Goal: Task Accomplishment & Management: Manage account settings

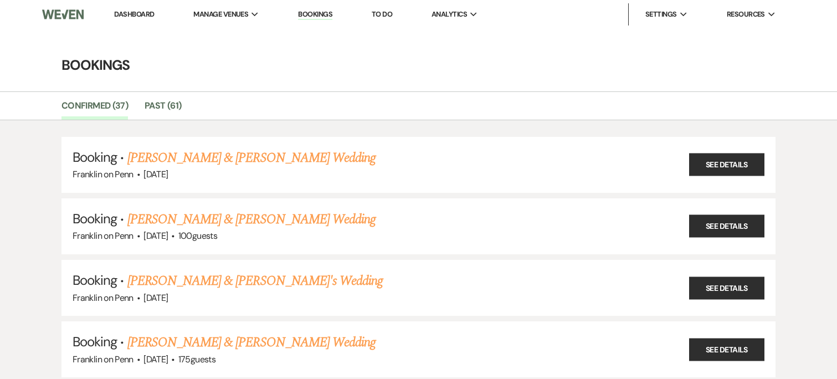
click at [375, 9] on link "To Do" at bounding box center [382, 13] width 21 height 9
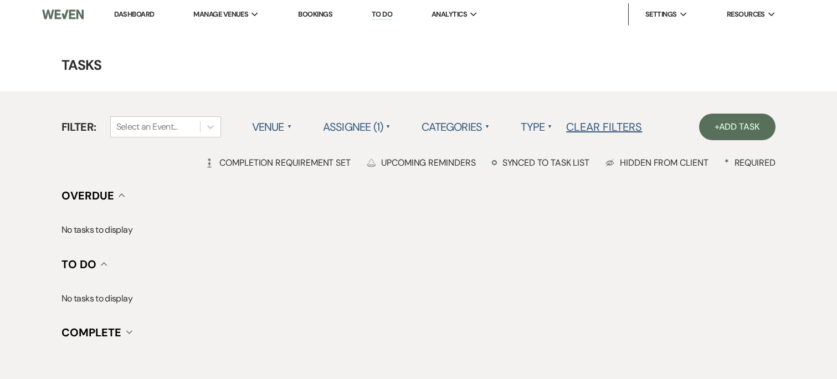
click at [367, 130] on label "Assignee (1) ▲" at bounding box center [357, 127] width 68 height 20
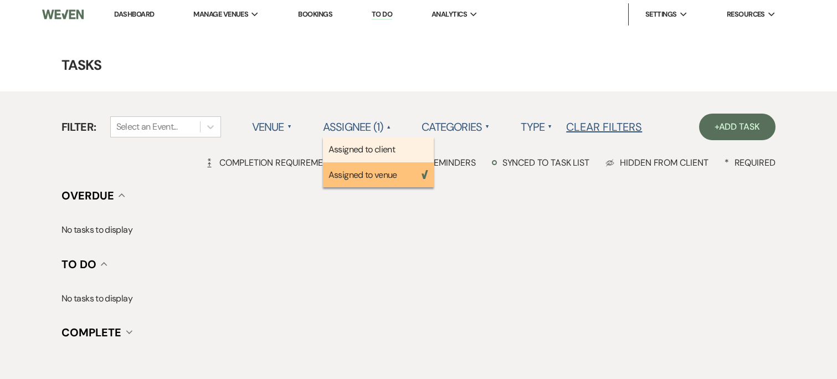
click at [386, 158] on li "Assigned to client" at bounding box center [378, 149] width 111 height 25
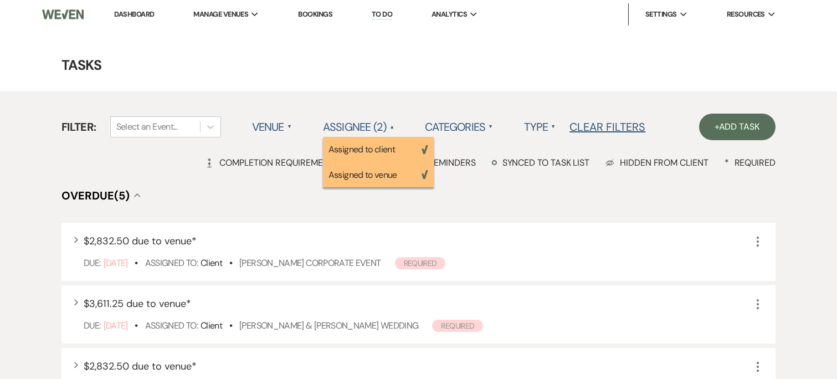
click at [554, 125] on span "▲" at bounding box center [553, 126] width 4 height 9
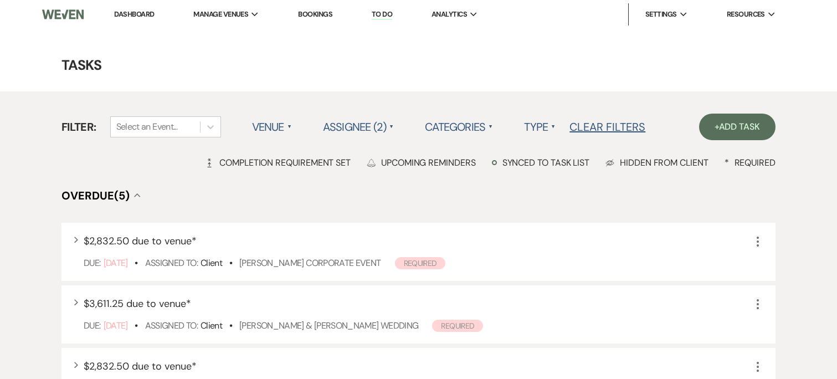
click at [543, 132] on label "Type ▲" at bounding box center [540, 127] width 32 height 20
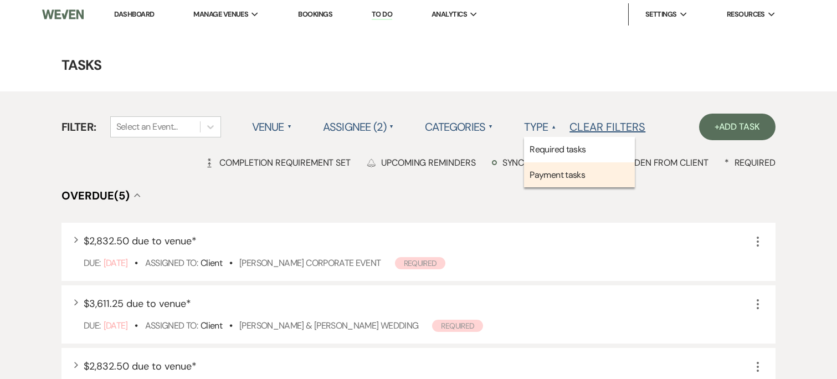
click at [548, 173] on li "Payment tasks" at bounding box center [579, 174] width 111 height 25
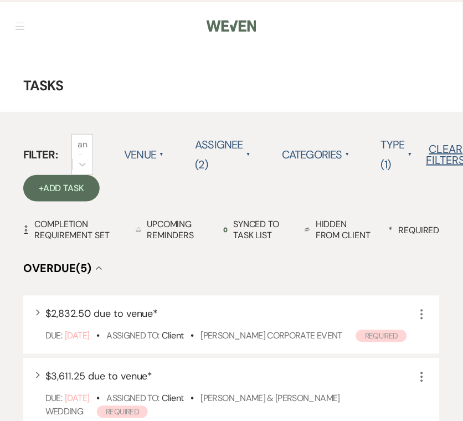
click at [23, 23] on span "button" at bounding box center [20, 23] width 9 height 1
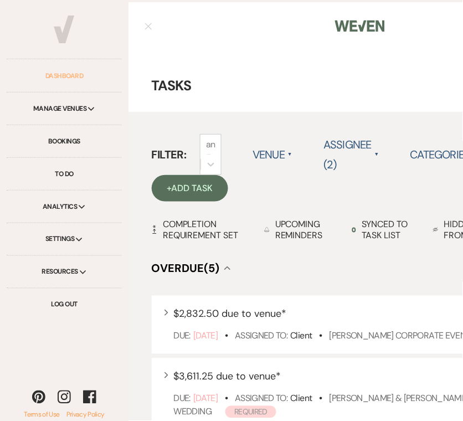
click at [74, 75] on link "Dashboard" at bounding box center [64, 76] width 115 height 33
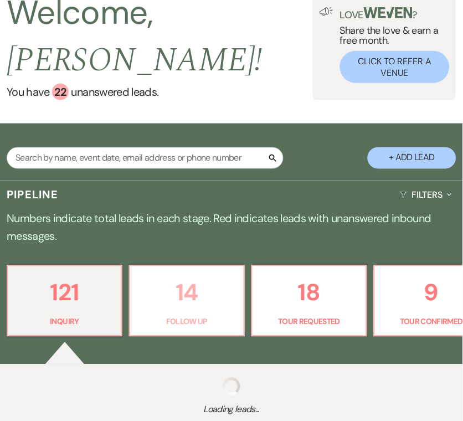
scroll to position [147, 0]
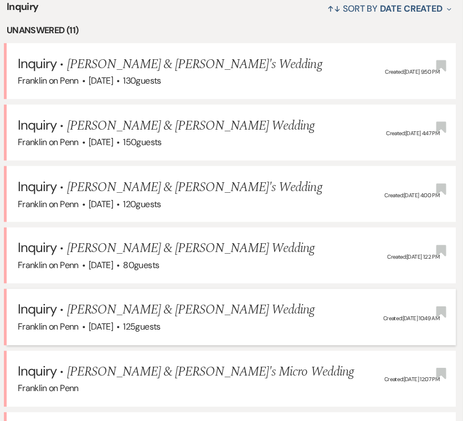
scroll to position [501, 0]
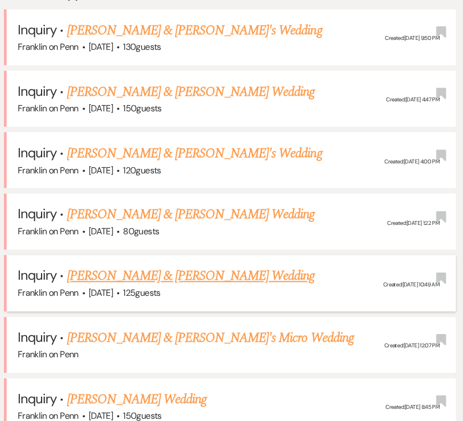
click at [151, 218] on li "Inquiry · [PERSON_NAME] & [PERSON_NAME] Wedding [PERSON_NAME] on Penn · [DATE] …" at bounding box center [232, 222] width 450 height 56
click at [64, 216] on li "Inquiry · [PERSON_NAME] & [PERSON_NAME] Wedding [PERSON_NAME] on Penn · [DATE] …" at bounding box center [232, 222] width 450 height 56
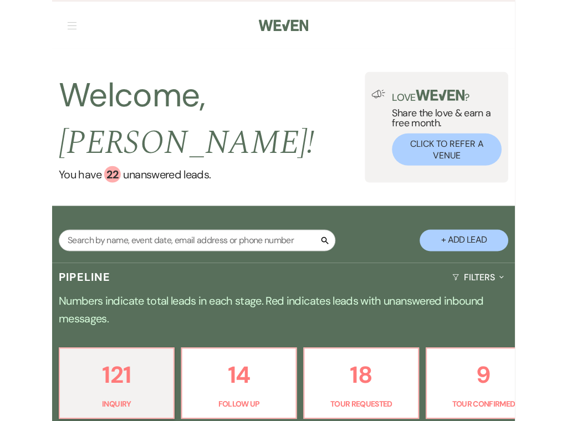
scroll to position [0, 0]
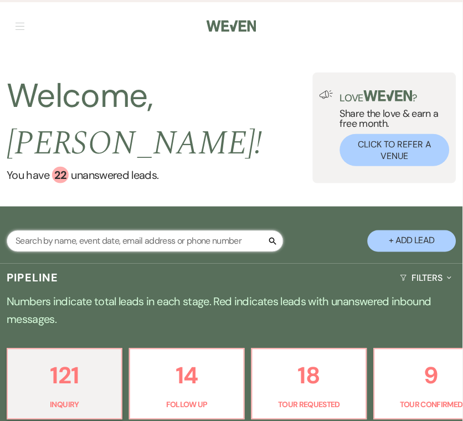
click at [95, 231] on input "text" at bounding box center [145, 242] width 277 height 22
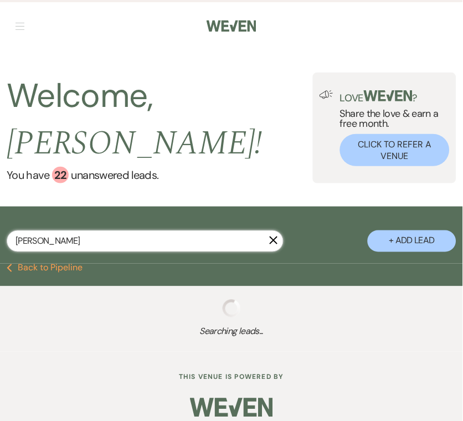
type input "[PERSON_NAME]"
type input "[PERSON_NAME] [PERSON_NAME]"
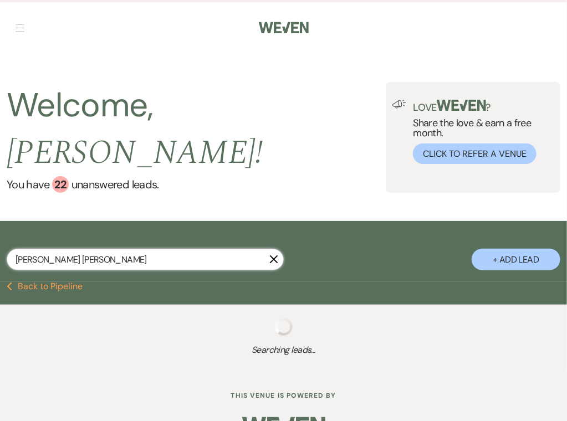
scroll to position [3, 0]
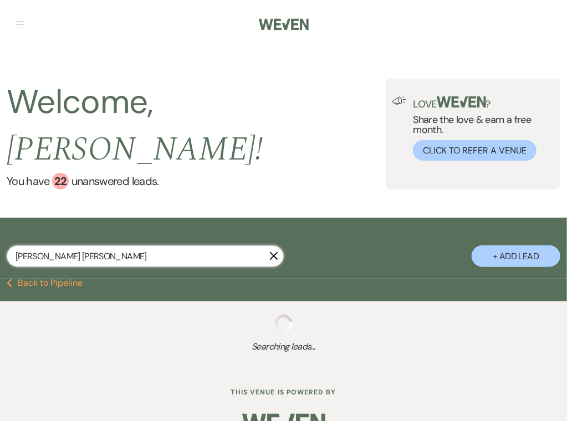
select select "4"
select select "8"
select select "5"
select select "8"
select select "5"
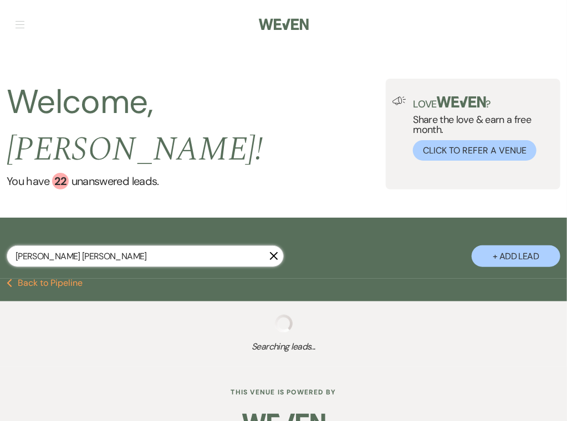
select select "8"
select select "6"
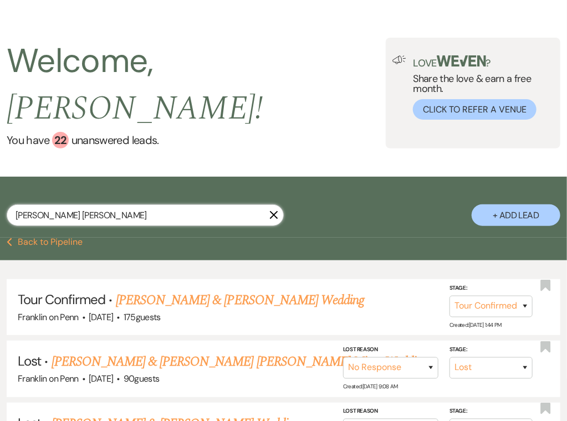
scroll to position [51, 0]
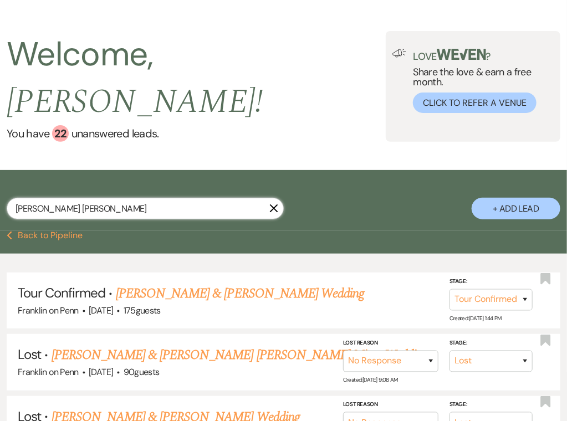
click at [71, 198] on input "[PERSON_NAME] [PERSON_NAME]" at bounding box center [145, 209] width 277 height 22
type input "[PERSON_NAME]"
type input "[PERSON_NAME] [PERSON_NAME]"
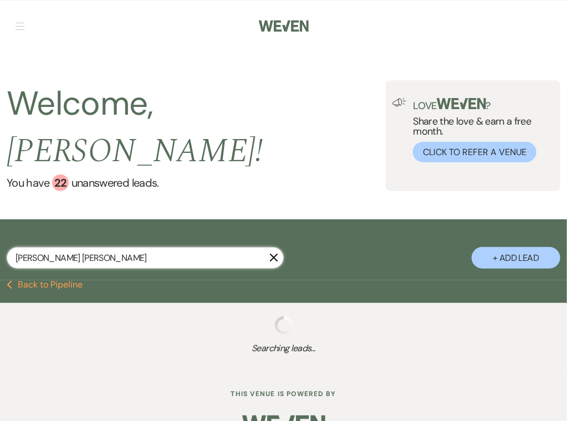
scroll to position [3, 0]
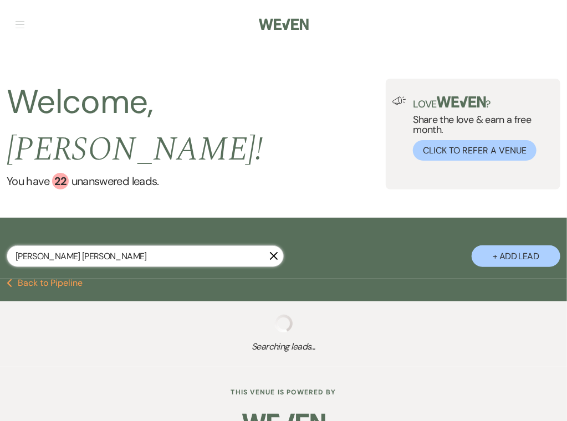
select select "5"
select select "2"
select select "8"
select select "9"
select select "8"
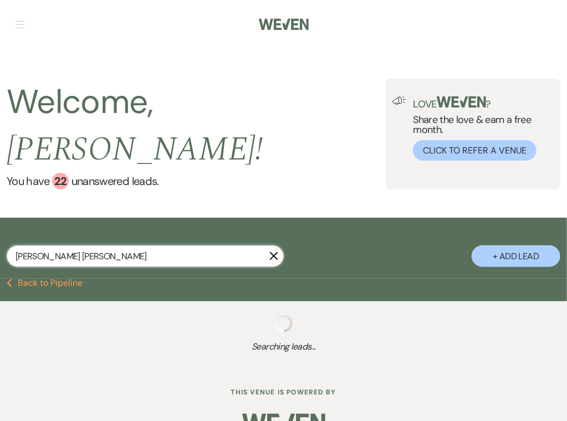
select select "5"
select select "8"
select select "6"
select select "8"
select select "5"
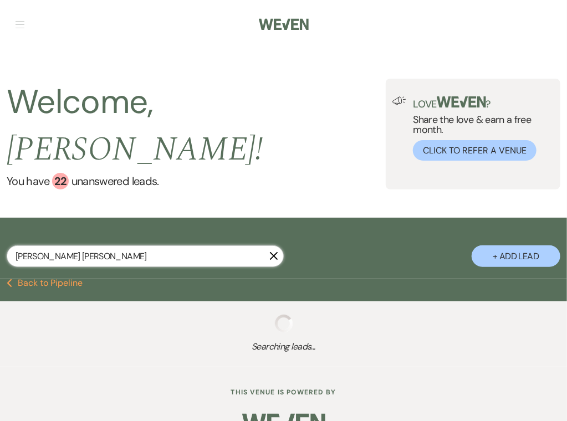
select select "8"
select select "10"
select select "8"
select select "5"
select select "8"
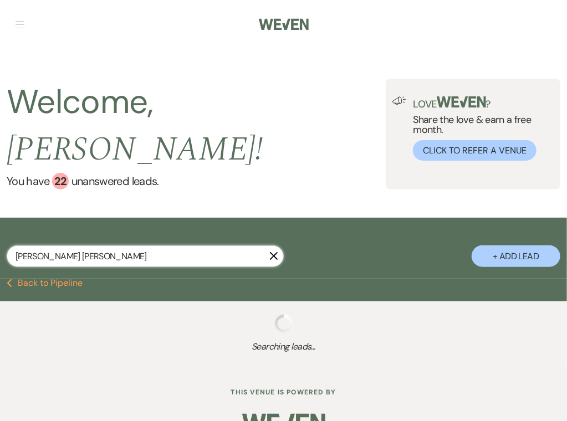
select select "6"
select select "8"
select select "6"
select select "8"
select select "5"
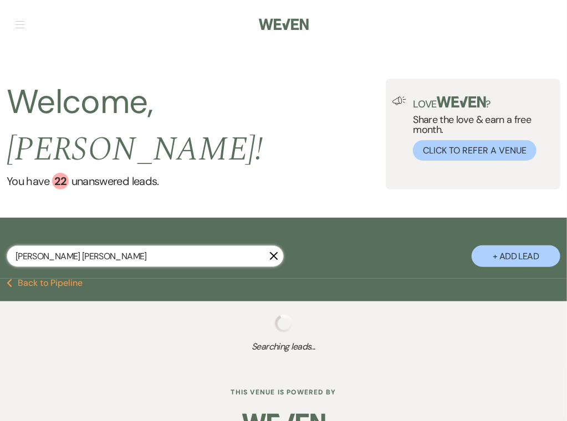
select select "8"
select select "10"
select select "8"
select select "5"
select select "8"
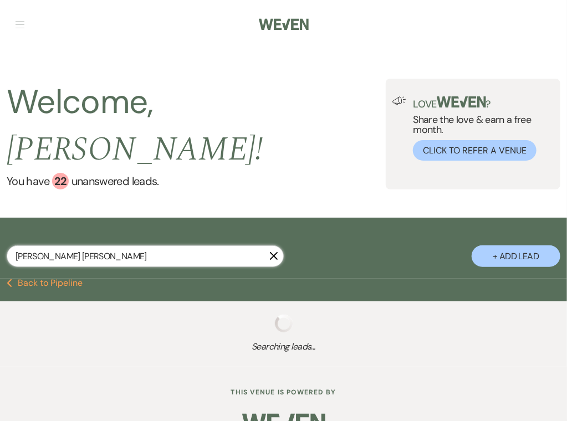
select select "6"
select select "8"
select select "5"
select select "8"
select select "6"
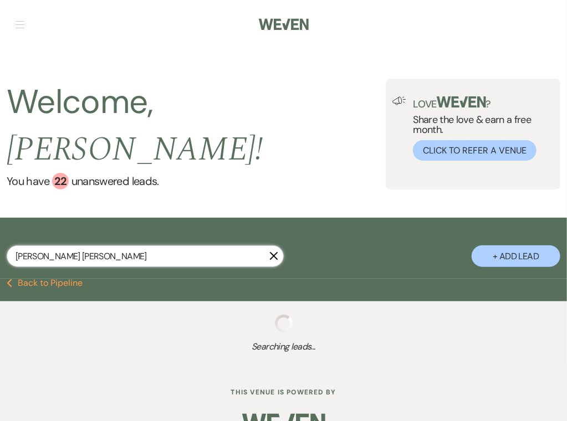
select select "8"
select select "6"
select select "8"
select select "5"
select select "8"
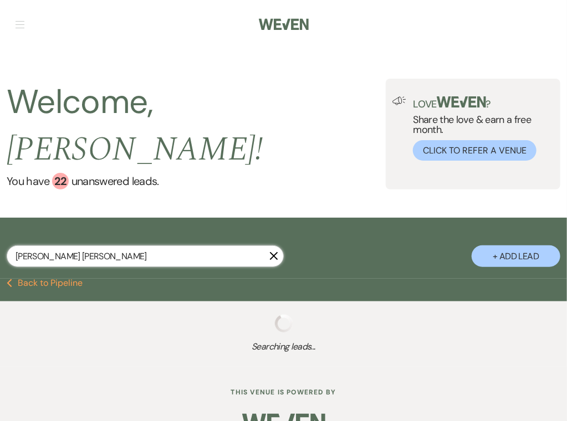
select select "5"
select select "8"
select select "5"
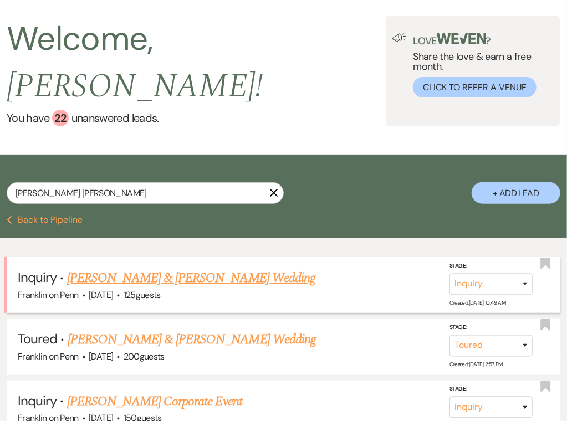
scroll to position [83, 0]
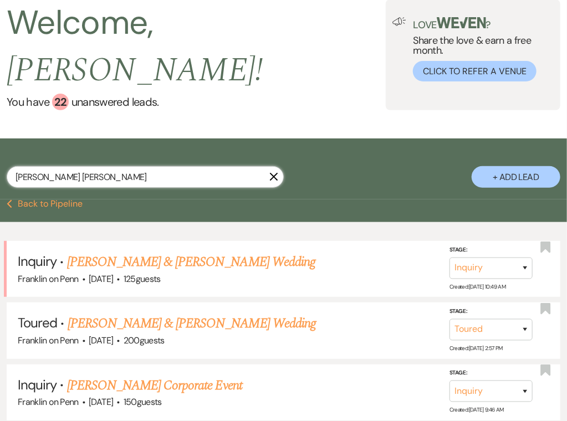
click at [110, 166] on input "[PERSON_NAME] [PERSON_NAME]" at bounding box center [145, 177] width 277 height 22
type input "[PERSON_NAME]"
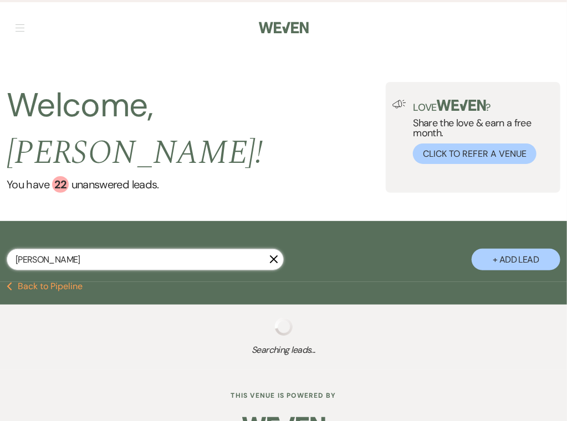
scroll to position [3, 0]
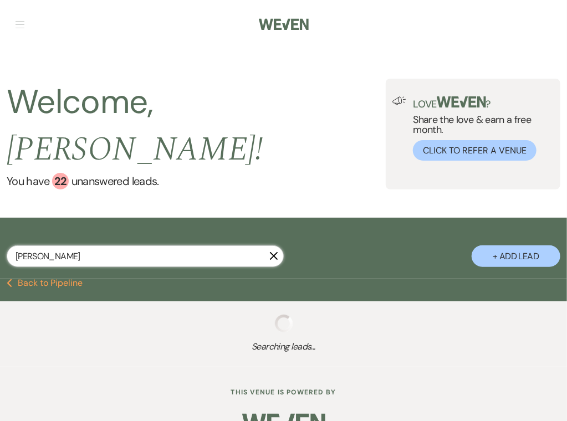
select select "5"
select select "8"
select select "5"
select select "8"
select select "10"
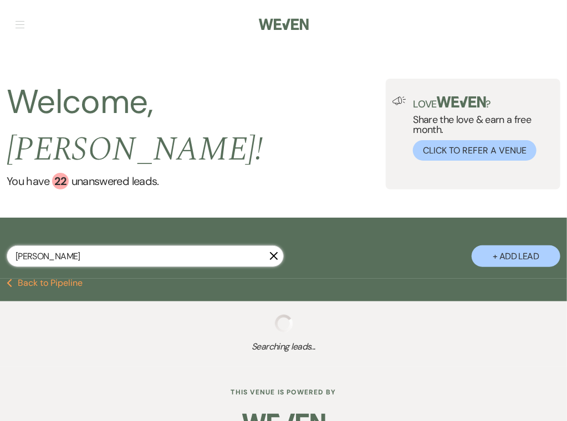
select select "8"
select select "6"
select select "8"
select select "6"
select select "8"
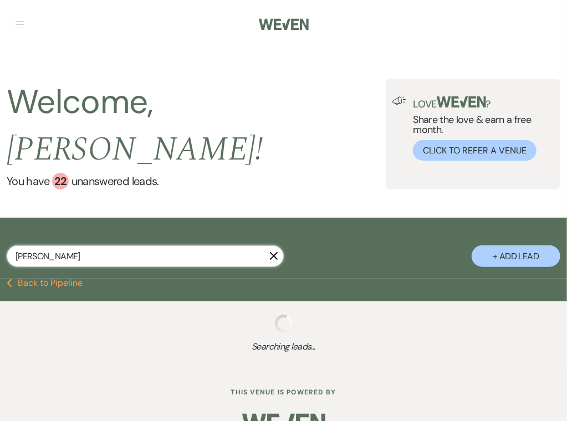
select select "7"
select select "8"
select select "5"
select select "8"
select select "6"
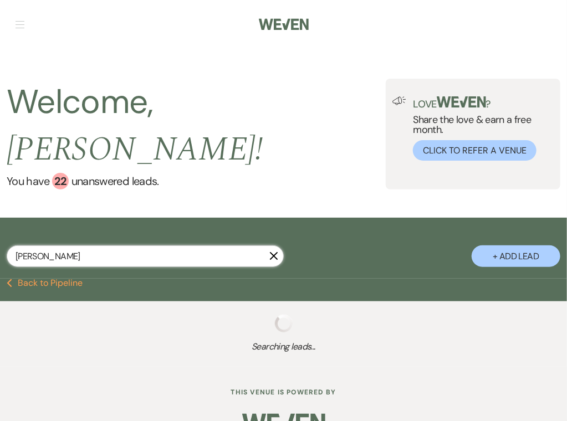
select select "8"
select select "5"
select select "8"
select select "6"
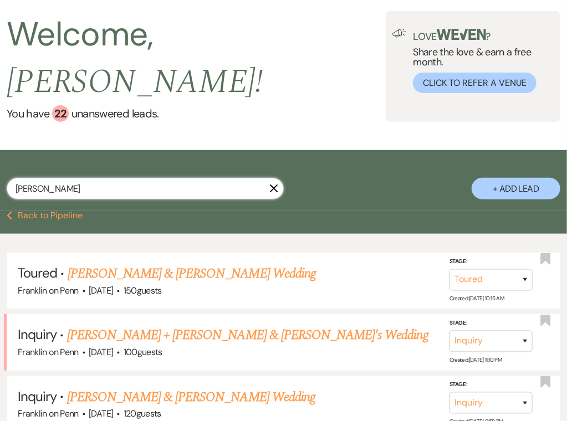
scroll to position [106, 0]
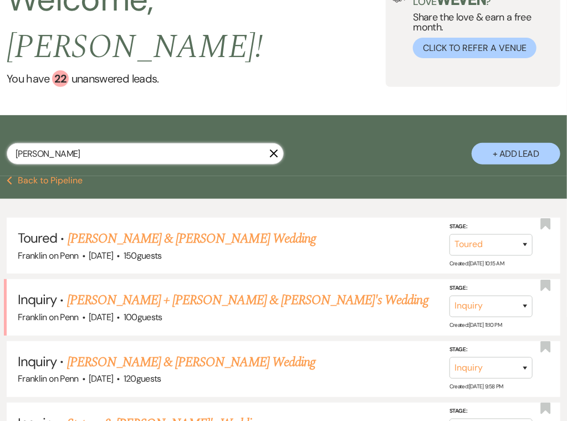
click at [171, 143] on input "[PERSON_NAME]" at bounding box center [145, 154] width 277 height 22
type input "[PERSON_NAME]"
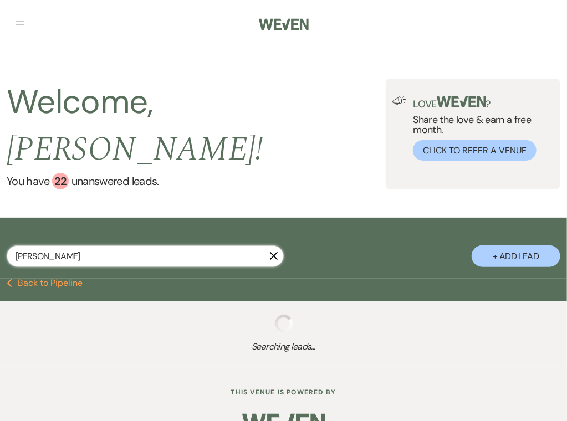
select select "4"
select select "8"
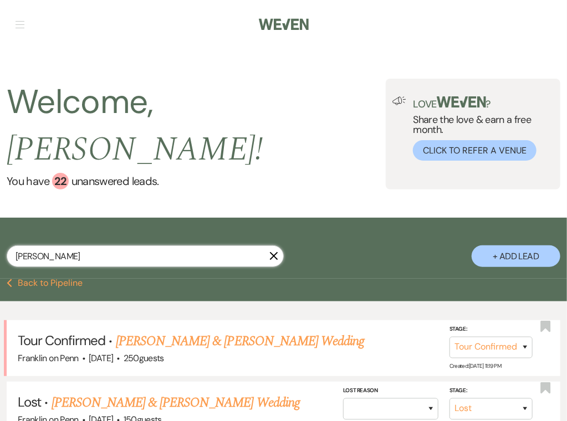
scroll to position [92, 0]
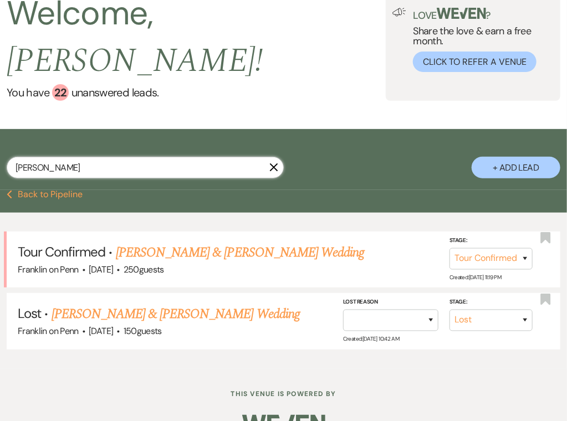
click at [170, 157] on input "[PERSON_NAME]" at bounding box center [145, 168] width 277 height 22
type input "[PERSON_NAME]"
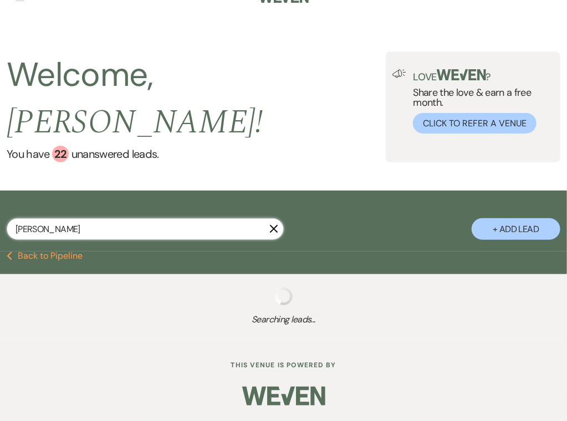
scroll to position [3, 0]
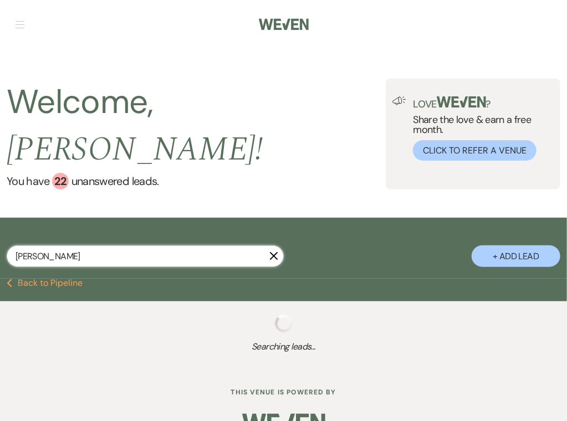
type input "[PERSON_NAME]"
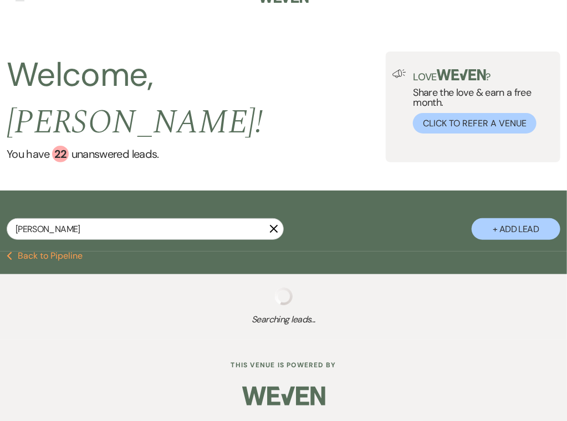
select select "5"
select select "8"
select select "6"
select select "8"
select select "6"
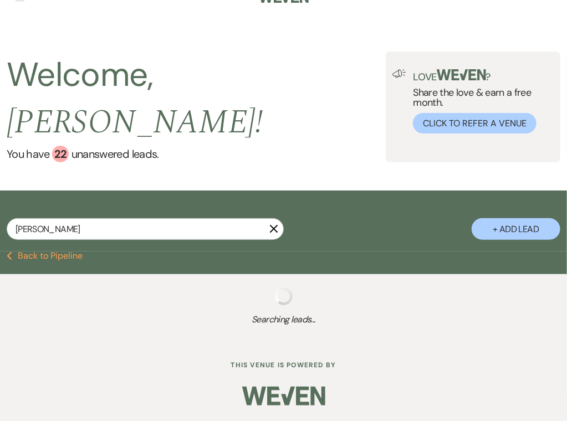
select select "8"
select select "5"
select select "8"
select select "5"
select select "8"
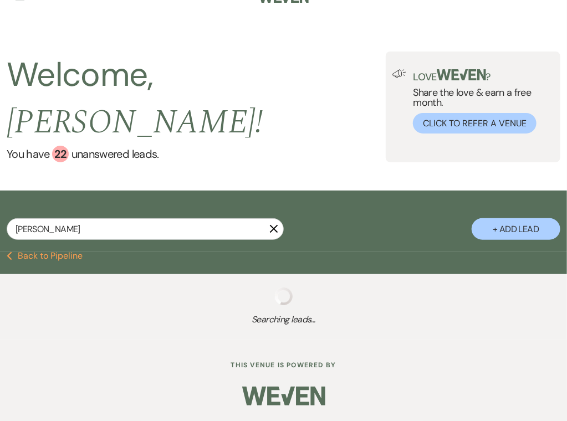
select select "7"
select select "8"
select select "6"
select select "8"
select select "5"
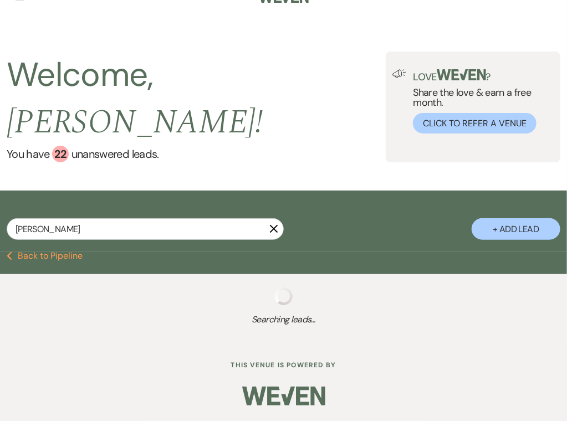
select select "8"
select select "6"
select select "8"
select select "7"
select select "8"
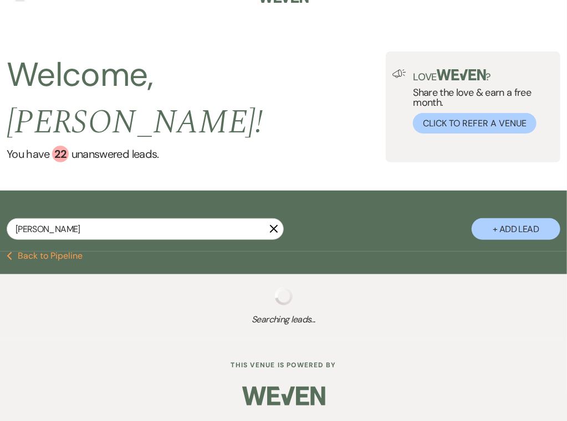
select select "6"
select select "8"
select select "2"
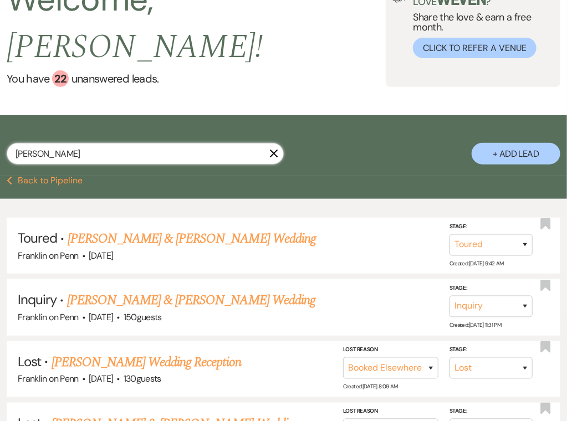
click at [179, 143] on input "[PERSON_NAME]" at bounding box center [145, 154] width 277 height 22
click at [180, 143] on input "[PERSON_NAME]" at bounding box center [145, 154] width 277 height 22
type input "[PERSON_NAME]"
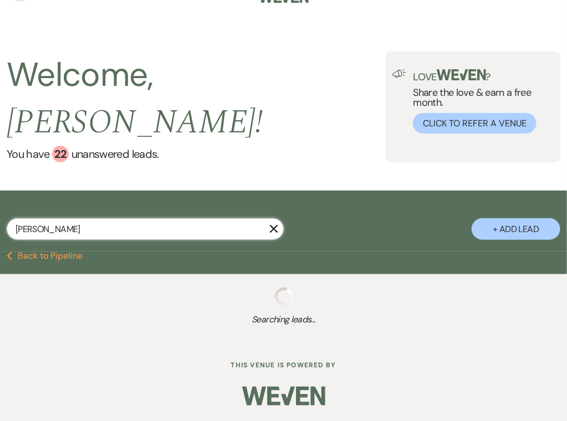
scroll to position [3, 0]
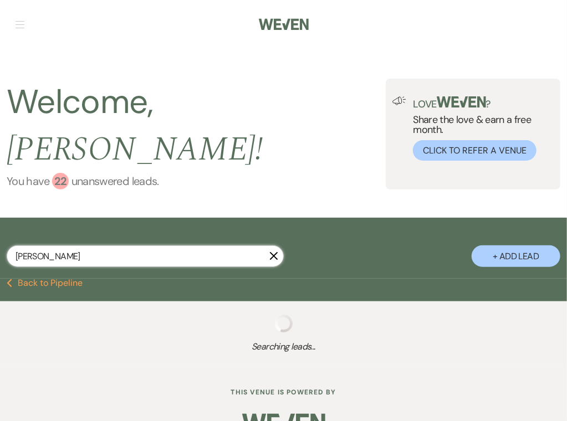
type input "[PERSON_NAME]"
select select "4"
select select "8"
select select "6"
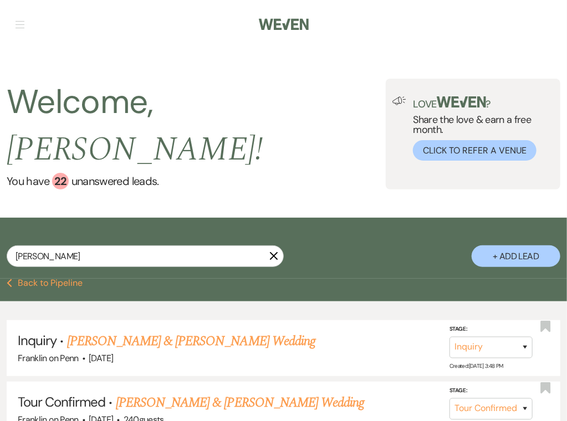
scroll to position [106, 0]
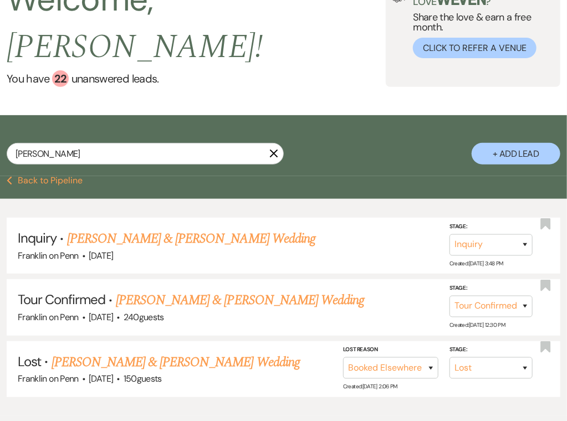
click at [65, 121] on div "[PERSON_NAME] + Add Lead" at bounding box center [283, 147] width 567 height 53
click at [68, 143] on input "[PERSON_NAME]" at bounding box center [145, 154] width 277 height 22
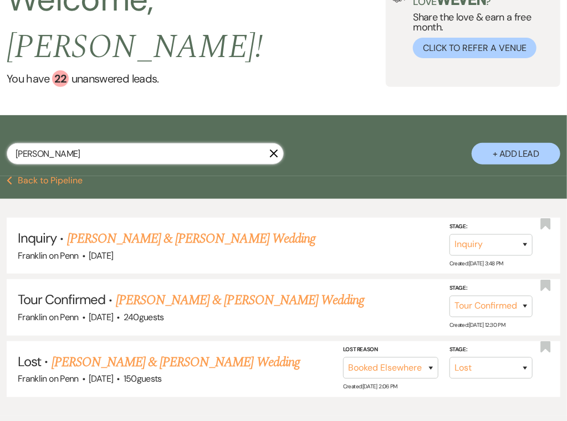
click at [68, 143] on input "[PERSON_NAME]" at bounding box center [145, 154] width 277 height 22
type input "[PERSON_NAME]"
type input "[PERSON_NAME] [PERSON_NAME]"
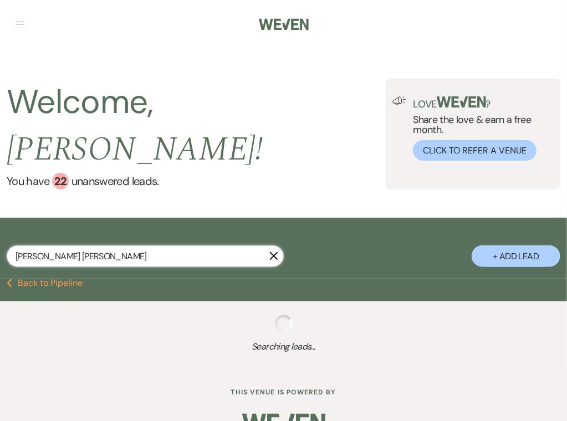
scroll to position [106, 0]
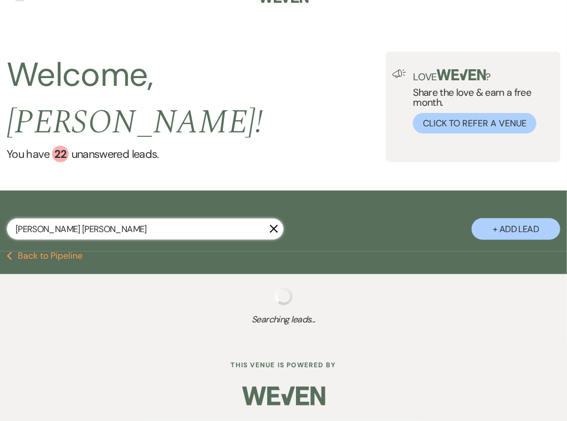
select select "4"
select select "8"
select select "5"
select select "8"
select select "5"
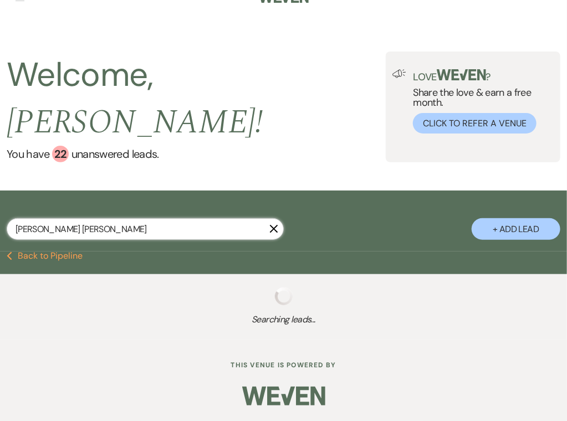
select select "8"
select select "5"
select select "8"
select select "5"
select select "8"
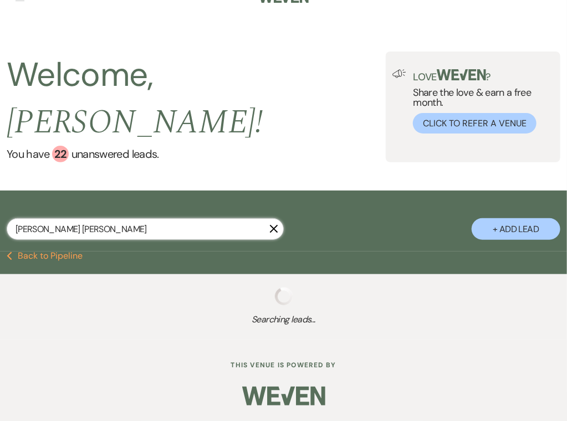
select select "5"
select select "8"
select select "10"
select select "8"
select select "6"
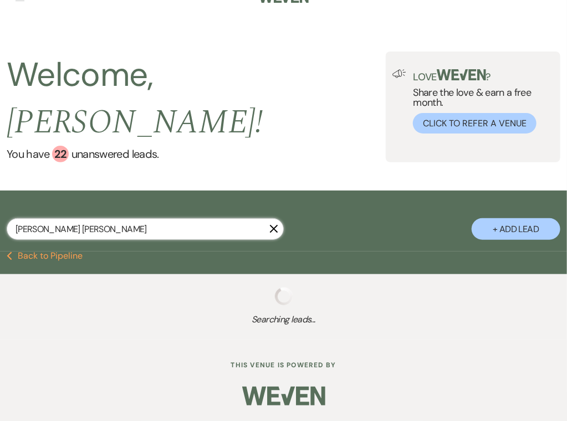
select select "8"
select select "6"
select select "8"
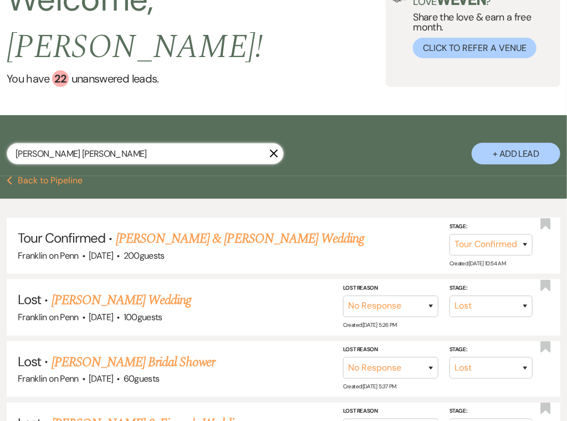
click at [122, 143] on input "[PERSON_NAME] [PERSON_NAME]" at bounding box center [145, 154] width 277 height 22
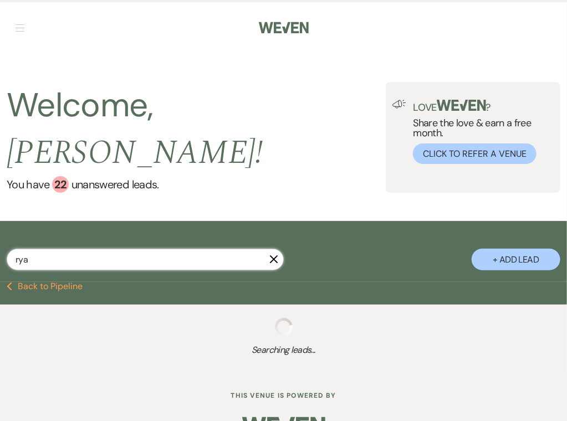
type input "[PERSON_NAME]"
select select "4"
select select "9"
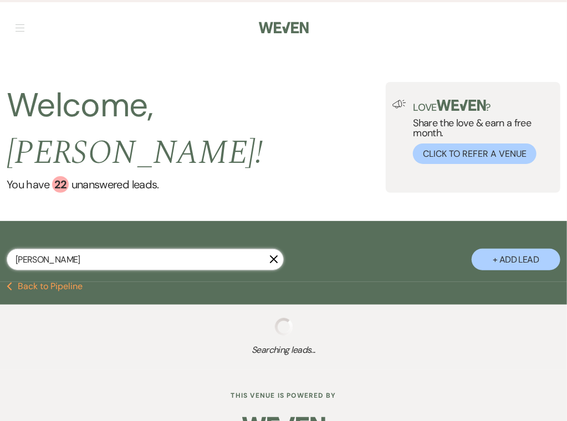
select select "8"
select select "5"
select select "8"
select select "6"
select select "8"
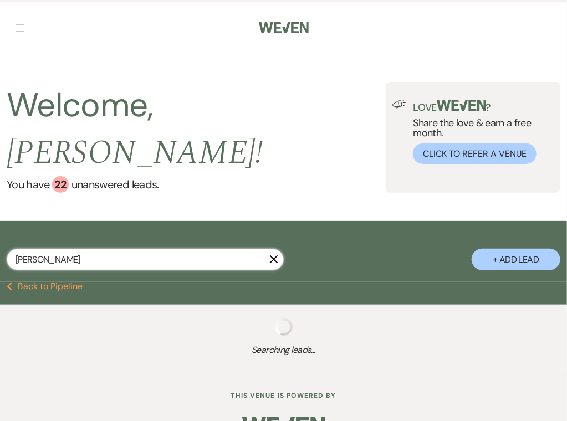
select select "5"
select select "8"
select select "6"
select select "8"
select select "5"
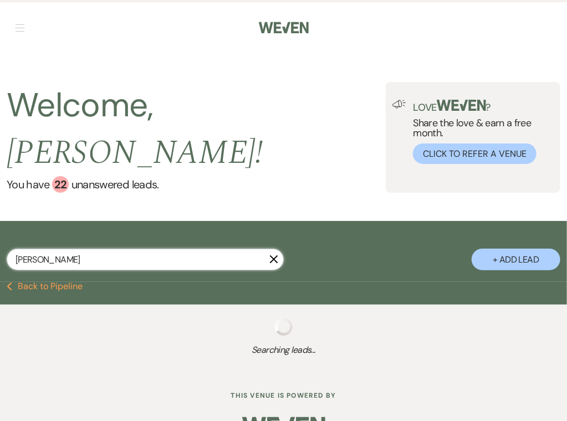
select select "8"
select select "2"
select select "8"
select select "6"
select select "8"
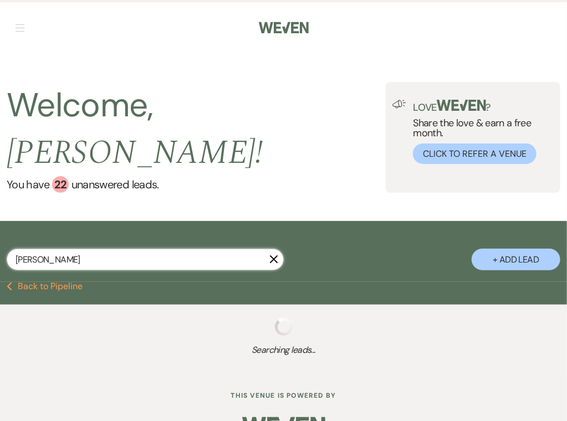
select select "5"
select select "8"
select select "5"
select select "8"
select select "5"
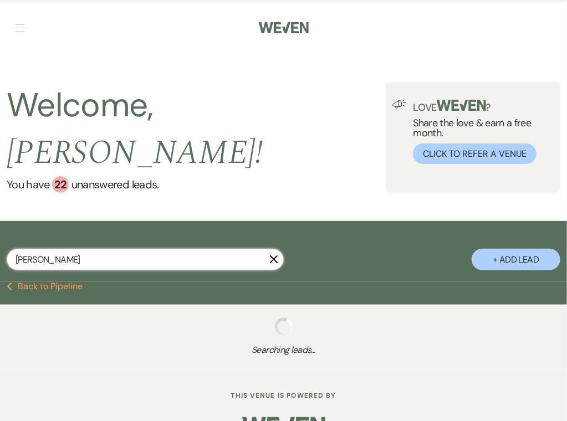
select select "9"
select select "8"
select select "10"
select select "8"
select select "10"
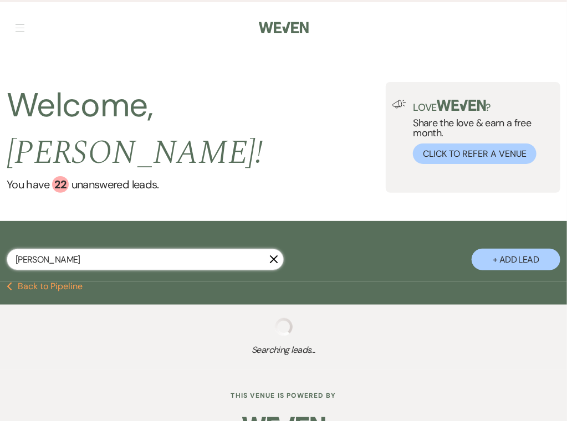
select select "8"
select select "5"
select select "8"
select select "7"
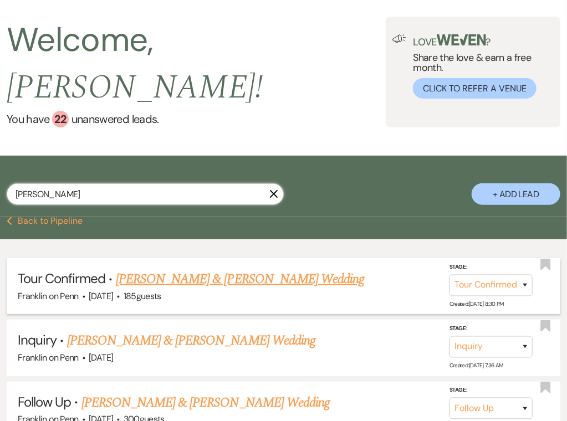
scroll to position [67, 0]
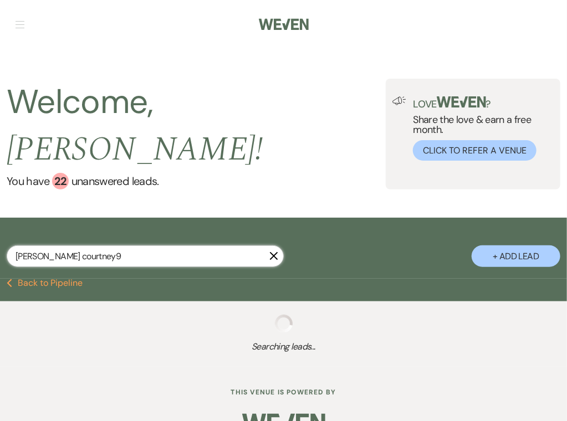
scroll to position [1, 0]
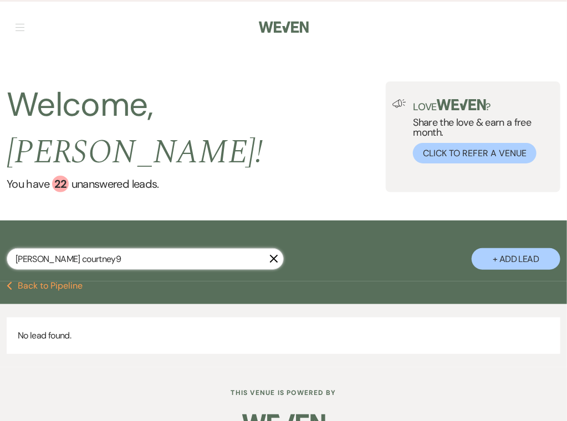
type input "[PERSON_NAME]"
select select "4"
select select "9"
select select "8"
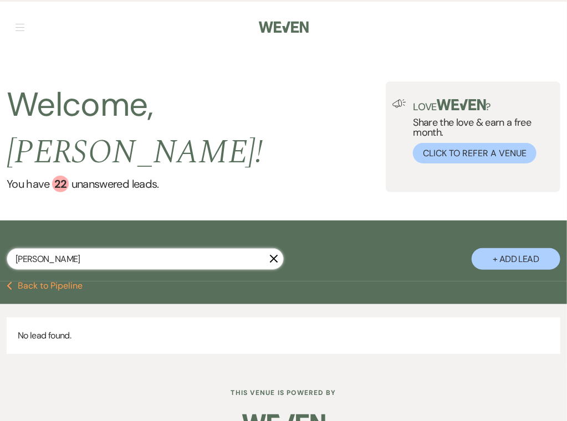
select select "5"
select select "8"
select select "6"
select select "8"
select select "5"
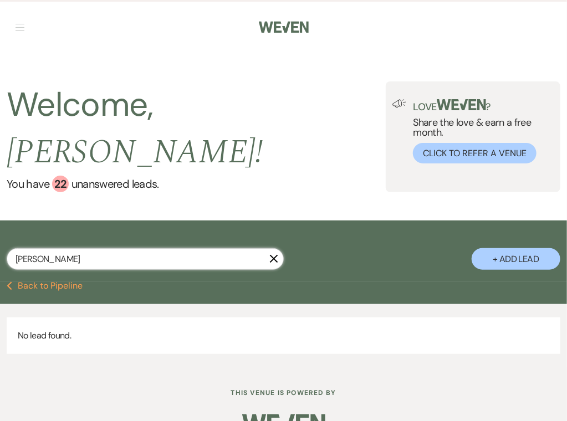
select select "8"
select select "6"
select select "8"
select select "5"
select select "8"
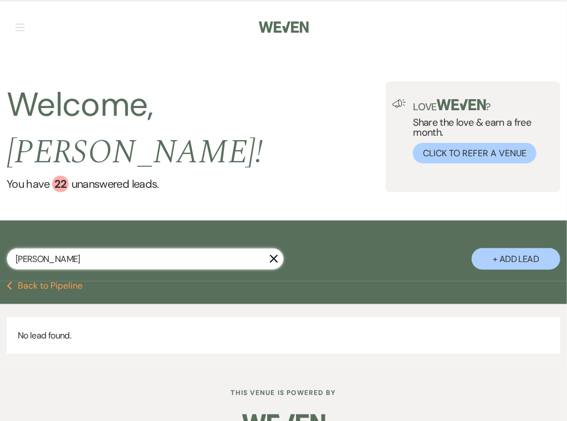
select select "2"
select select "8"
select select "6"
select select "8"
select select "5"
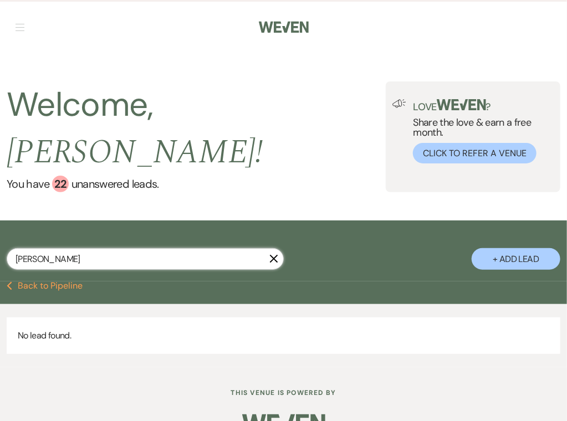
select select "8"
select select "5"
select select "8"
select select "5"
select select "9"
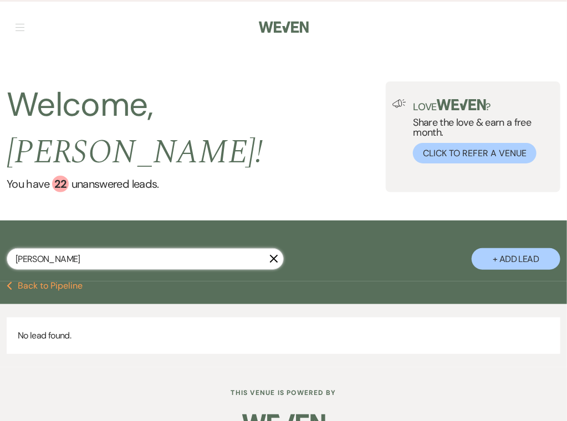
select select "8"
select select "10"
select select "8"
select select "10"
select select "8"
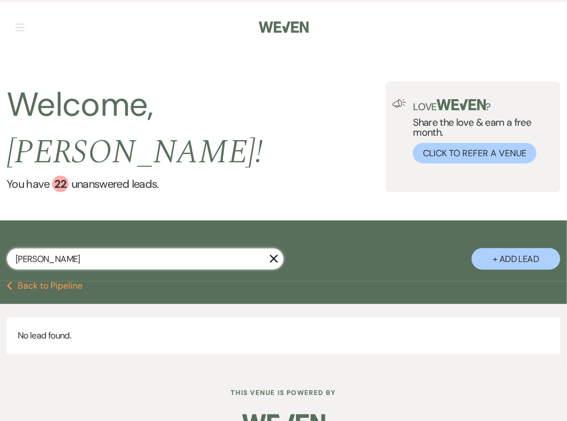
select select "5"
select select "8"
select select "7"
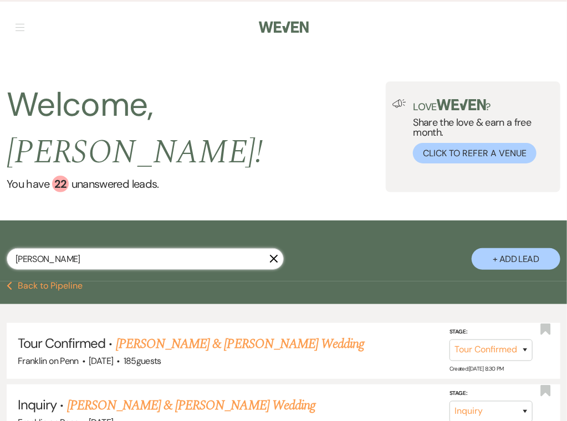
scroll to position [67, 0]
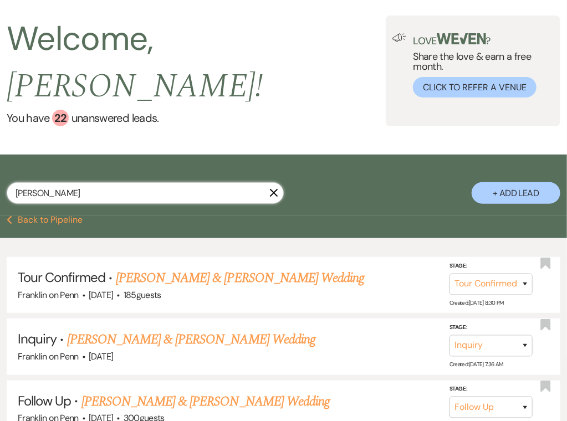
click at [129, 182] on input "[PERSON_NAME]" at bounding box center [145, 193] width 277 height 22
type input "meg"
type input "[PERSON_NAME] [PERSON_NAME]"
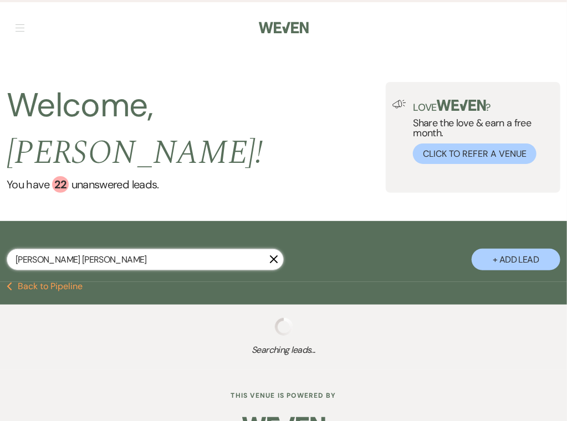
select select "4"
select select "2"
select select "8"
select select "6"
select select "5"
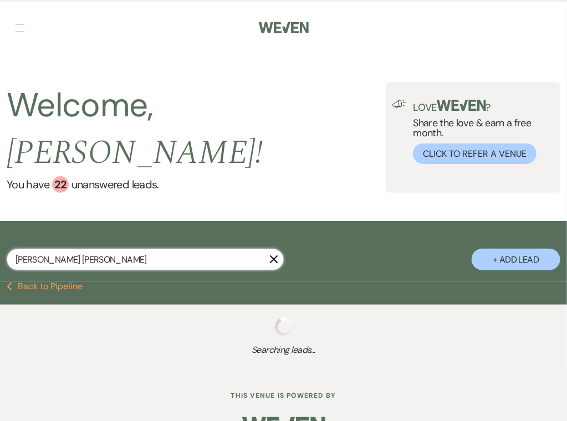
select select "8"
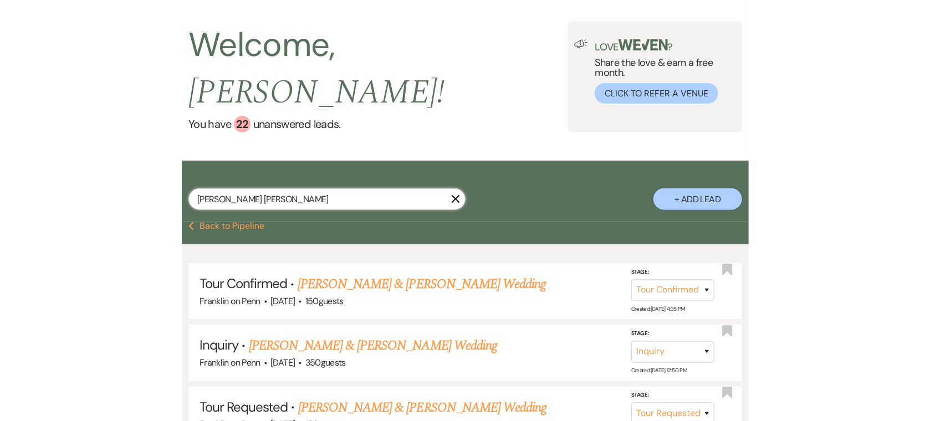
scroll to position [76, 0]
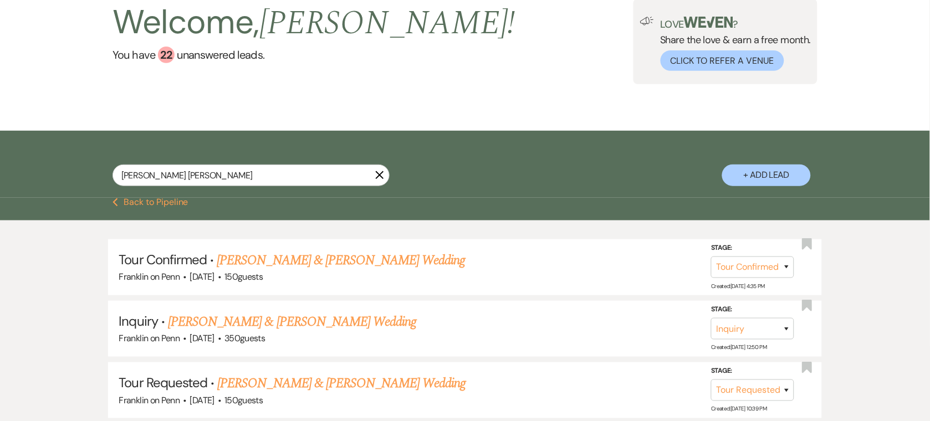
click at [116, 198] on icon "Previous" at bounding box center [115, 202] width 6 height 9
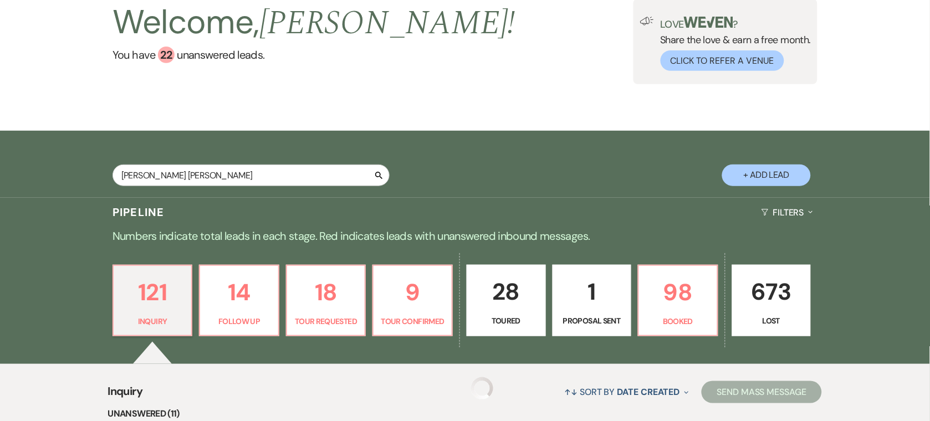
click at [119, 131] on div "Welcome, [PERSON_NAME] ! You have 22 unanswered lead s . Love ? Share the love …" at bounding box center [465, 41] width 930 height 178
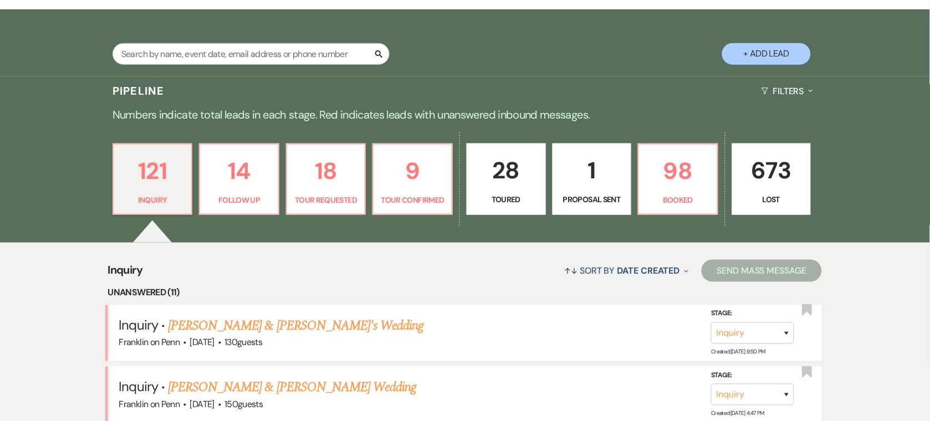
scroll to position [37, 0]
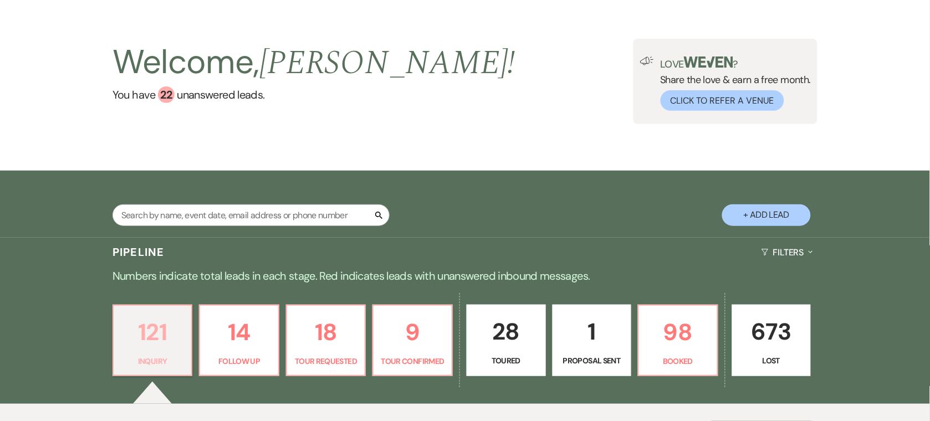
click at [130, 329] on p "121" at bounding box center [152, 332] width 65 height 37
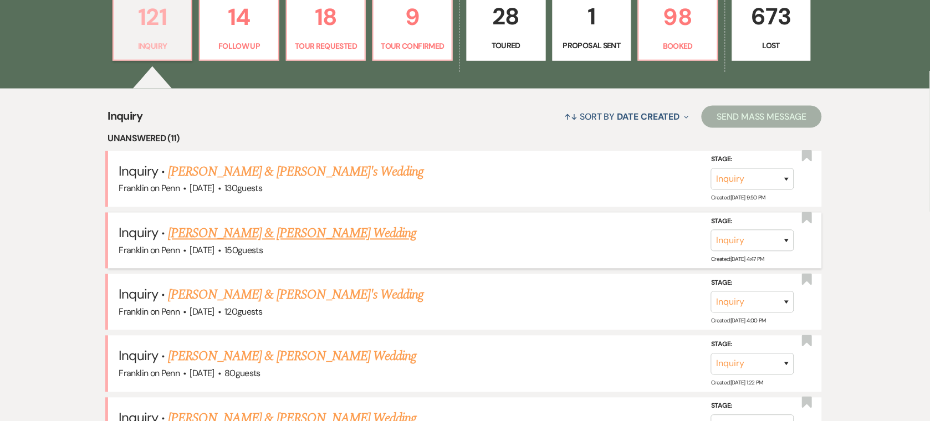
scroll to position [355, 0]
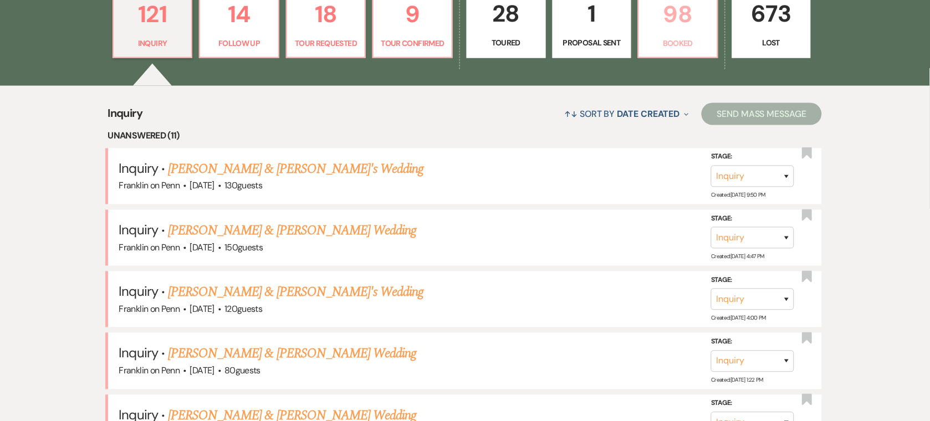
click at [693, 37] on p "Booked" at bounding box center [678, 43] width 65 height 12
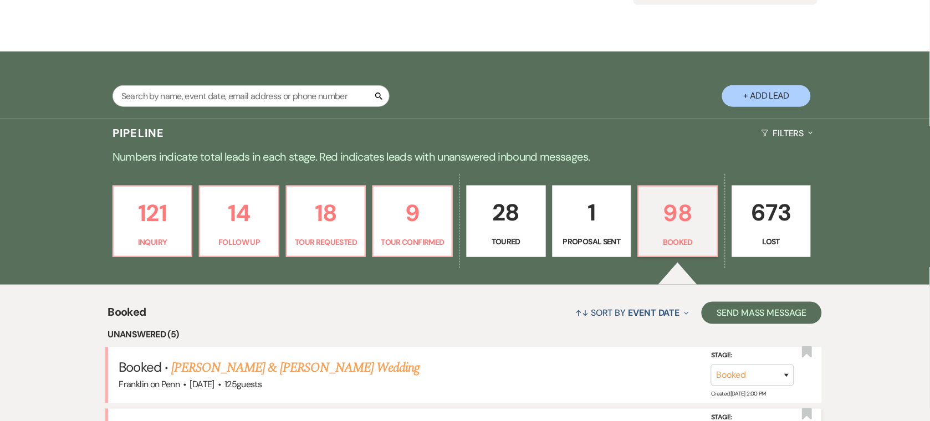
scroll to position [355, 0]
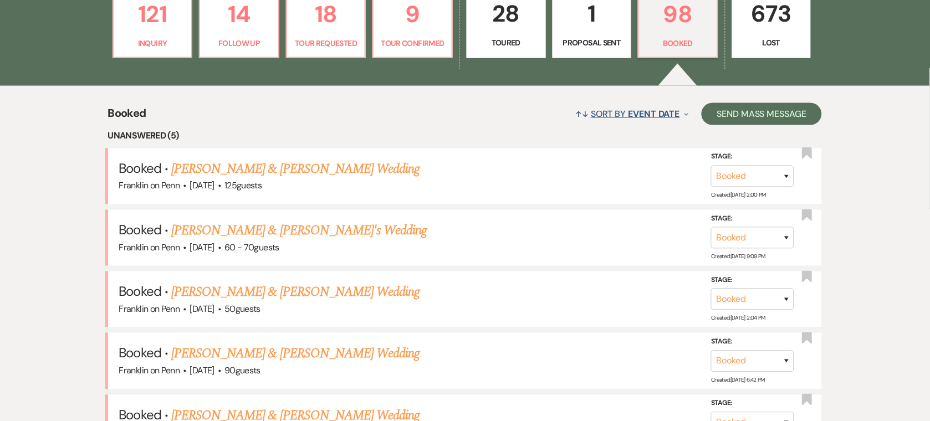
click at [689, 117] on button "↑↓ Sort By Event Date Expand" at bounding box center [632, 113] width 122 height 29
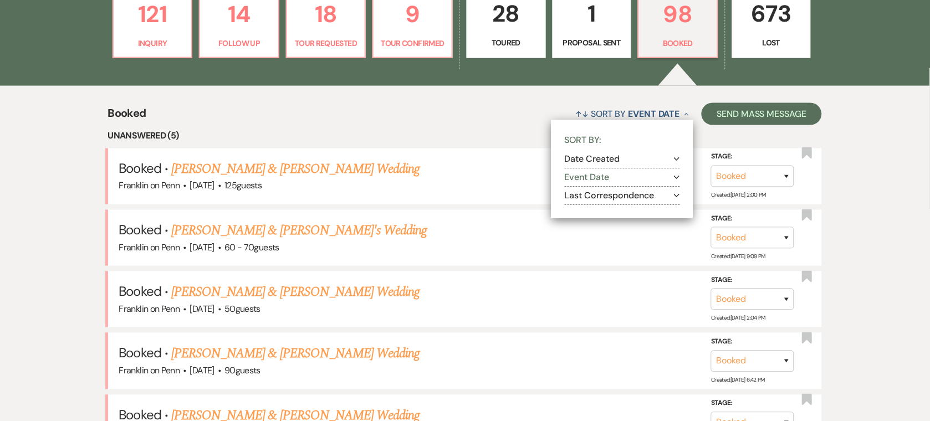
click at [646, 160] on button "Date Created Expand" at bounding box center [622, 159] width 115 height 9
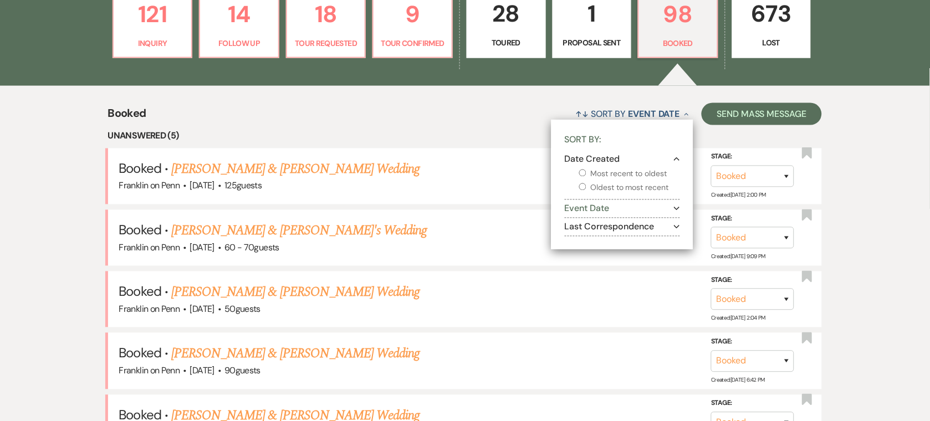
click at [646, 161] on button "Date Created Collapse" at bounding box center [622, 159] width 115 height 9
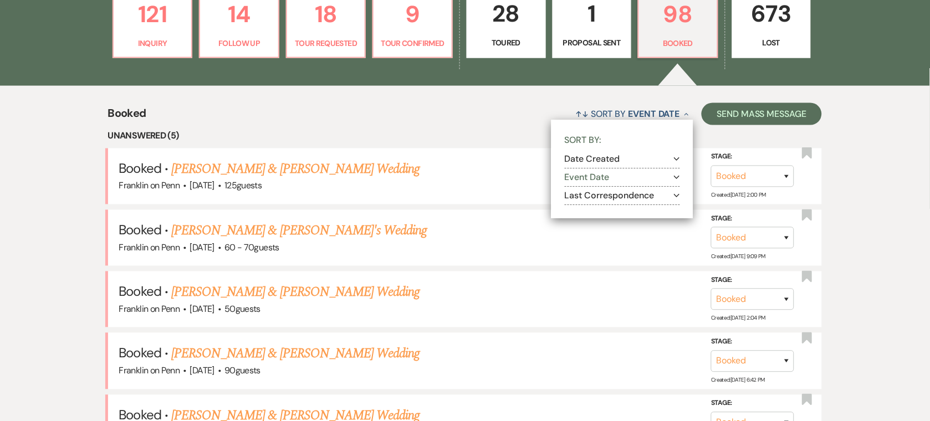
click at [630, 167] on section "Date Created Expand" at bounding box center [622, 160] width 115 height 18
click at [633, 159] on button "Date Created Expand" at bounding box center [622, 159] width 115 height 9
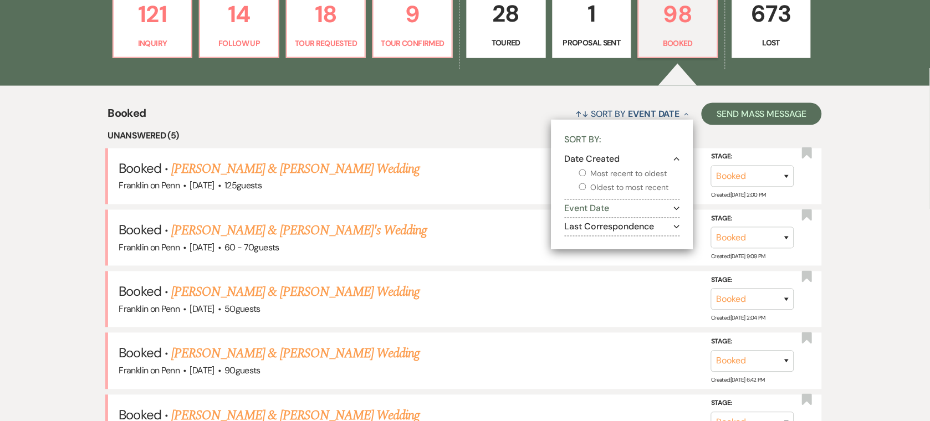
click at [630, 170] on label "Most recent to oldest" at bounding box center [629, 174] width 101 height 14
click at [586, 170] on input "Most recent to oldest" at bounding box center [582, 173] width 7 height 7
click at [521, 116] on div "↑↓ Sort By Date Created Collapse Sort By: Date Created Collapse Most recent to …" at bounding box center [484, 113] width 676 height 29
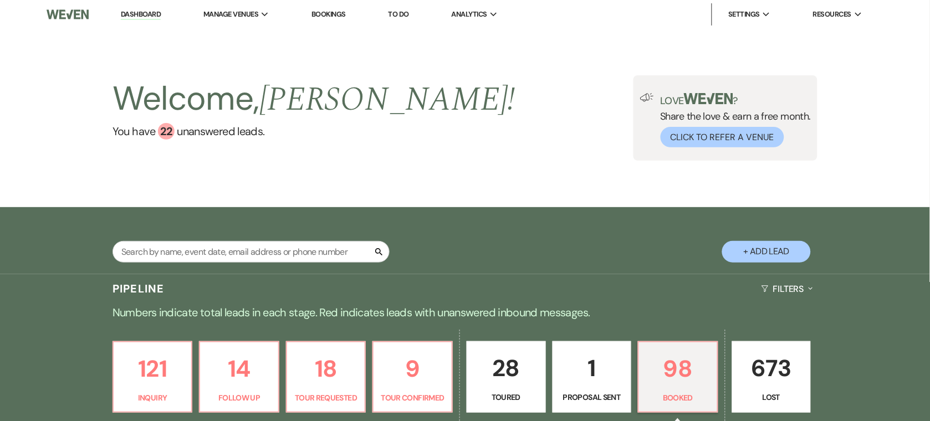
click at [778, 353] on p "673" at bounding box center [771, 368] width 65 height 37
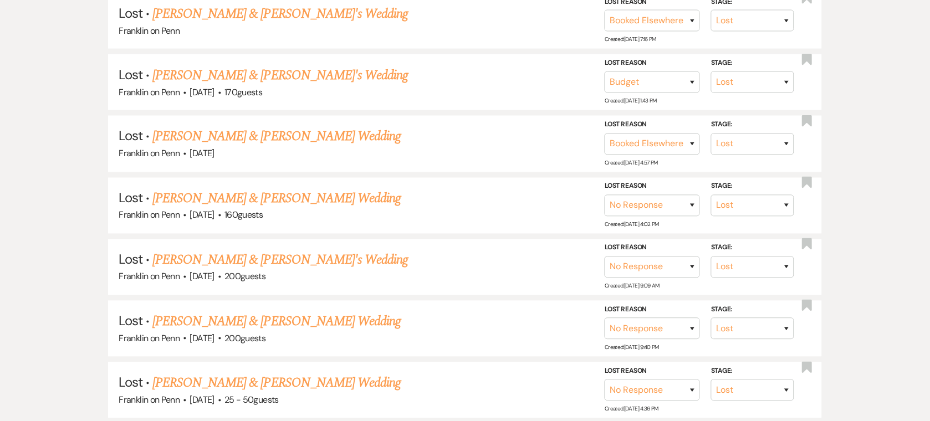
scroll to position [8804, 0]
